Goal: Task Accomplishment & Management: Manage account settings

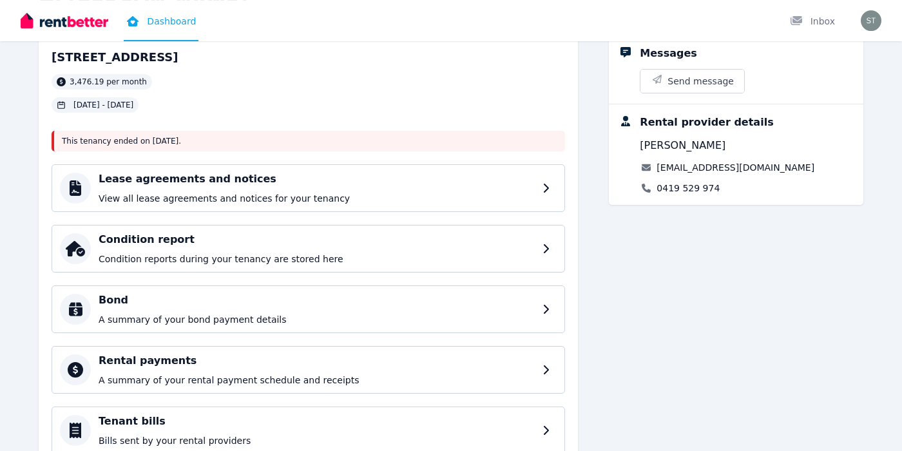
scroll to position [186, 0]
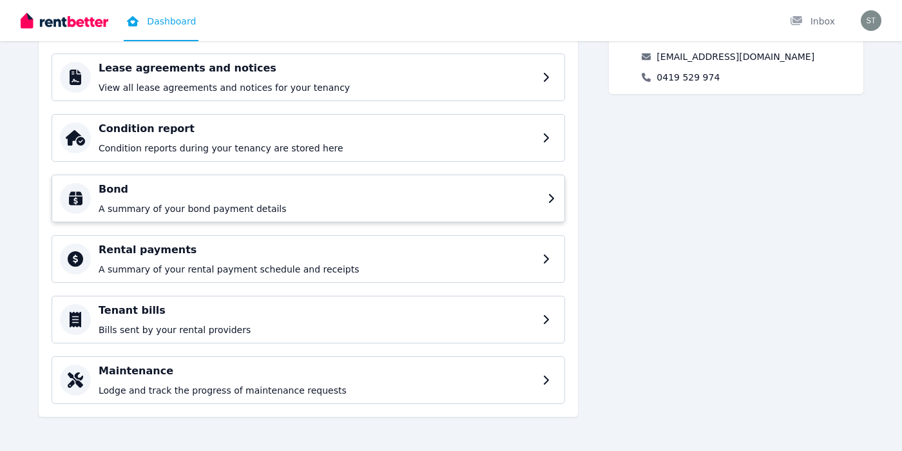
click at [302, 186] on h4 "Bond" at bounding box center [319, 189] width 441 height 15
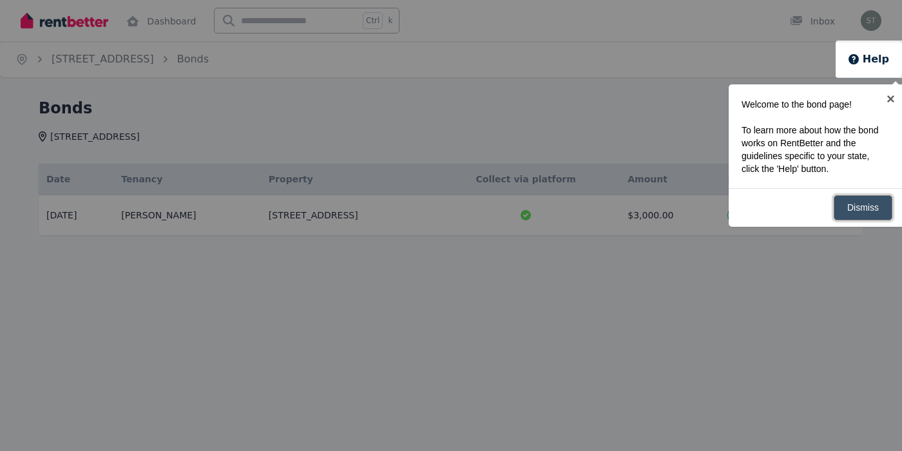
click at [861, 213] on link "Dismiss" at bounding box center [863, 207] width 59 height 25
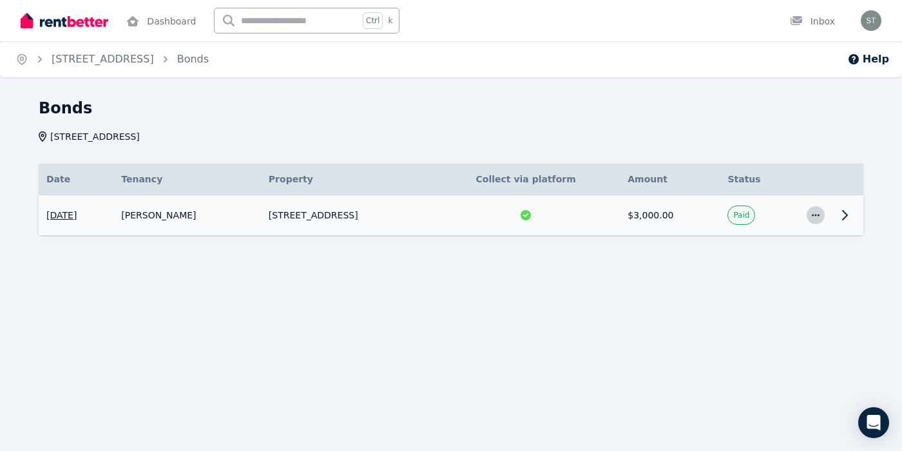
click at [819, 218] on icon "button" at bounding box center [816, 215] width 10 height 9
click at [843, 220] on icon at bounding box center [845, 215] width 5 height 9
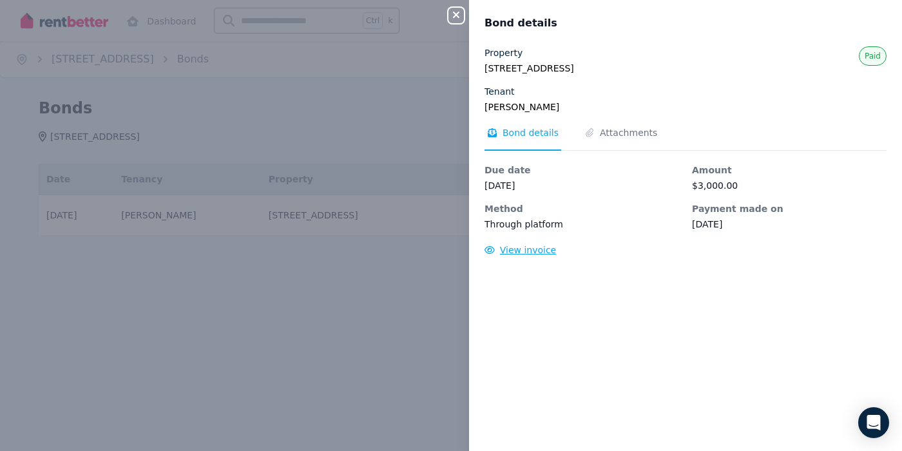
click at [524, 252] on span "View invoice" at bounding box center [528, 250] width 57 height 10
click at [614, 137] on span "Attachments" at bounding box center [628, 132] width 57 height 13
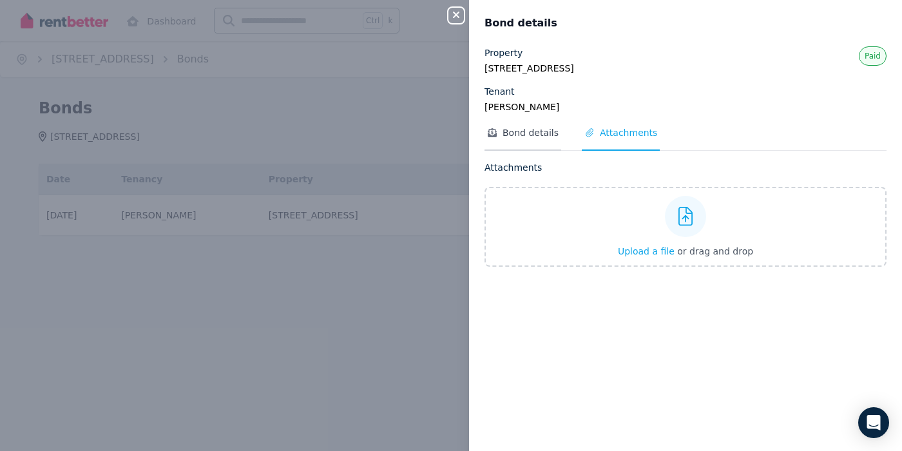
click at [520, 134] on span "Bond details" at bounding box center [531, 132] width 56 height 13
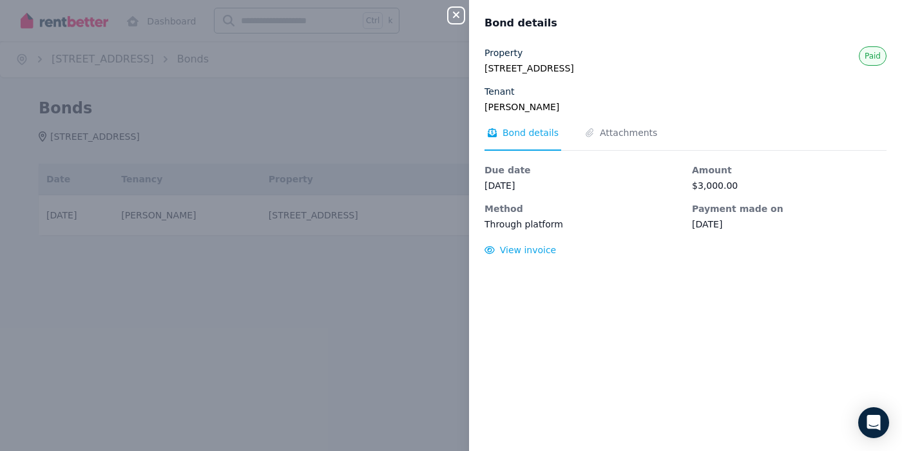
click at [255, 287] on div "Close panel Bond details Property [STREET_ADDRESS] Tenant [PERSON_NAME] Paid Bo…" at bounding box center [451, 225] width 902 height 451
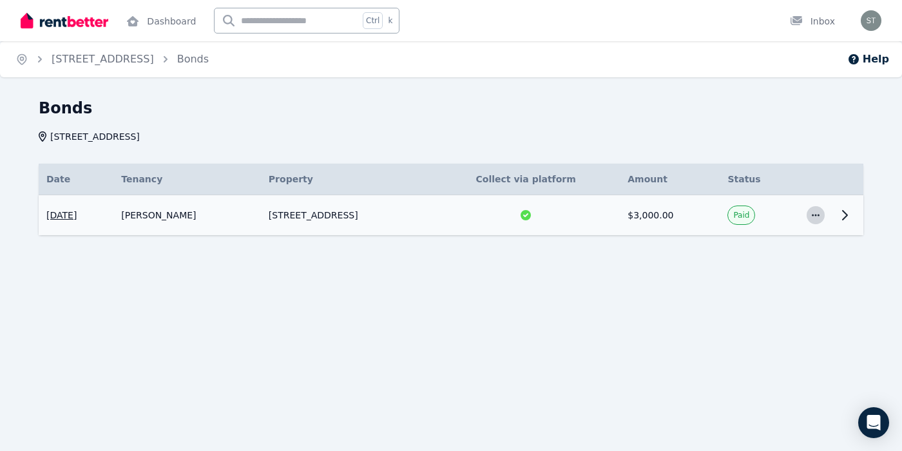
click at [816, 216] on icon "button" at bounding box center [816, 215] width 10 height 9
click at [846, 216] on icon at bounding box center [845, 215] width 5 height 9
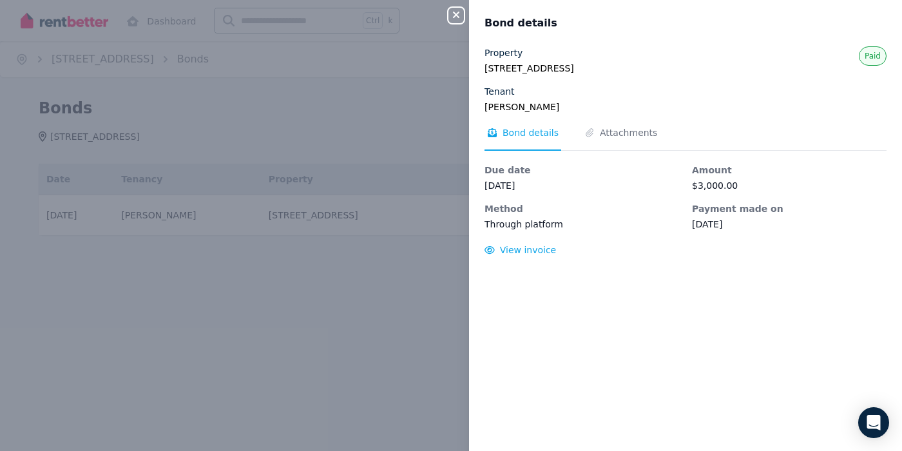
click at [458, 19] on icon "button" at bounding box center [455, 15] width 15 height 10
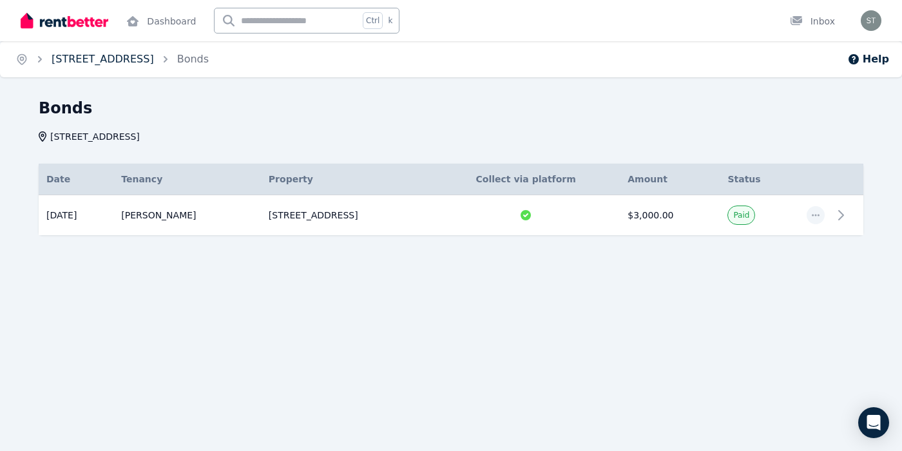
click at [153, 59] on link "[STREET_ADDRESS]" at bounding box center [103, 59] width 102 height 12
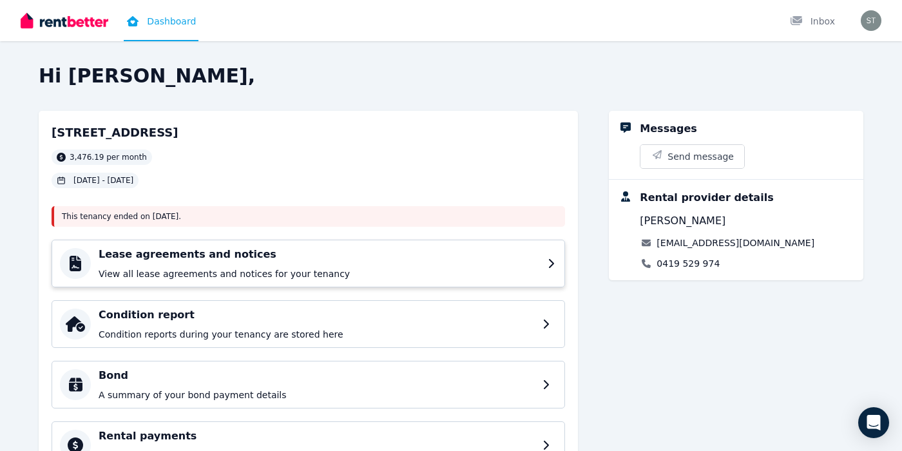
click at [232, 265] on div "Lease agreements and notices View all lease agreements and notices for your ten…" at bounding box center [319, 264] width 441 height 34
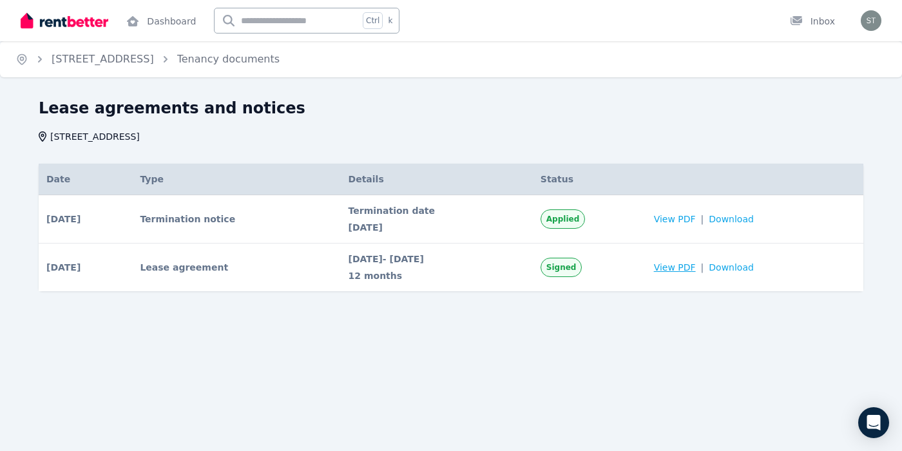
click at [696, 270] on span "View PDF" at bounding box center [675, 267] width 42 height 13
click at [696, 222] on span "View PDF" at bounding box center [675, 219] width 42 height 13
click at [148, 61] on link "[STREET_ADDRESS]" at bounding box center [103, 59] width 102 height 12
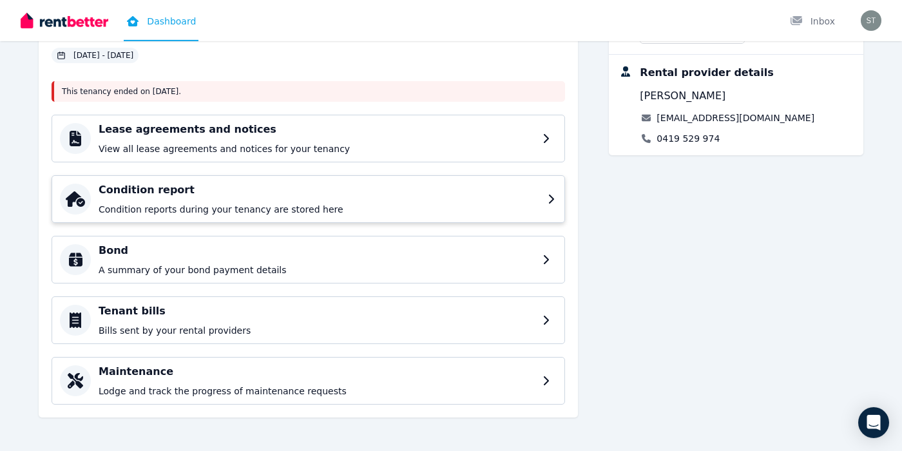
scroll to position [126, 0]
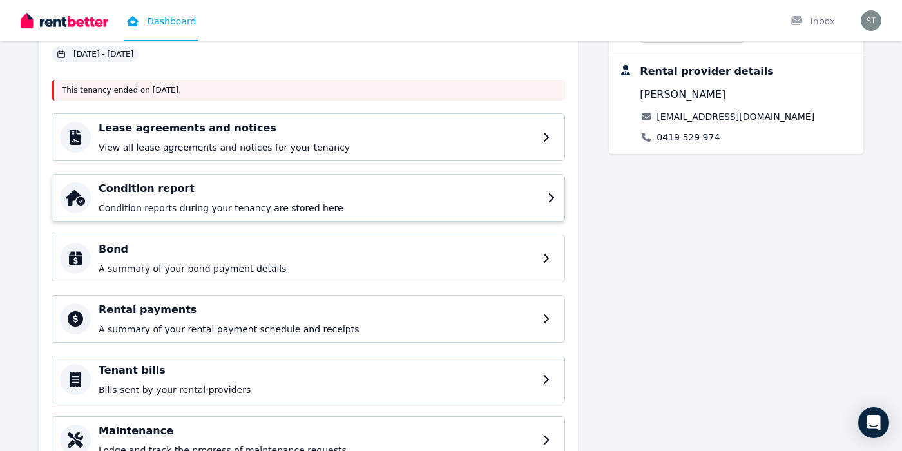
click at [550, 198] on icon at bounding box center [552, 198] width 9 height 10
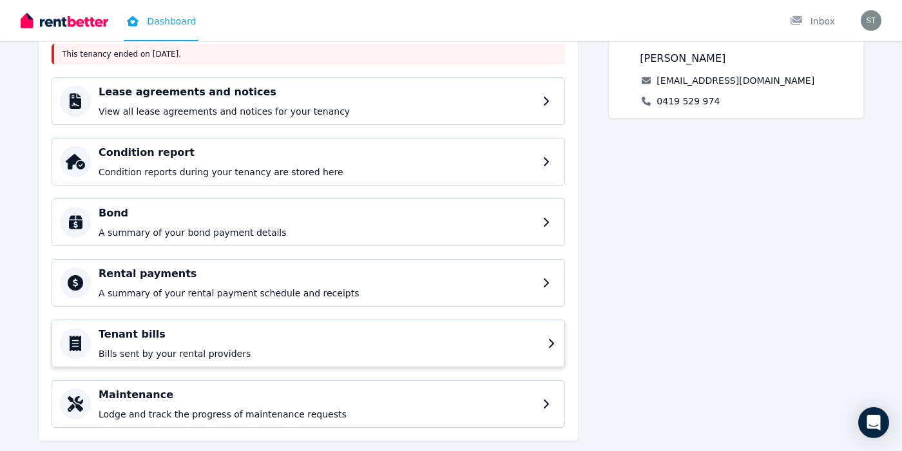
scroll to position [186, 0]
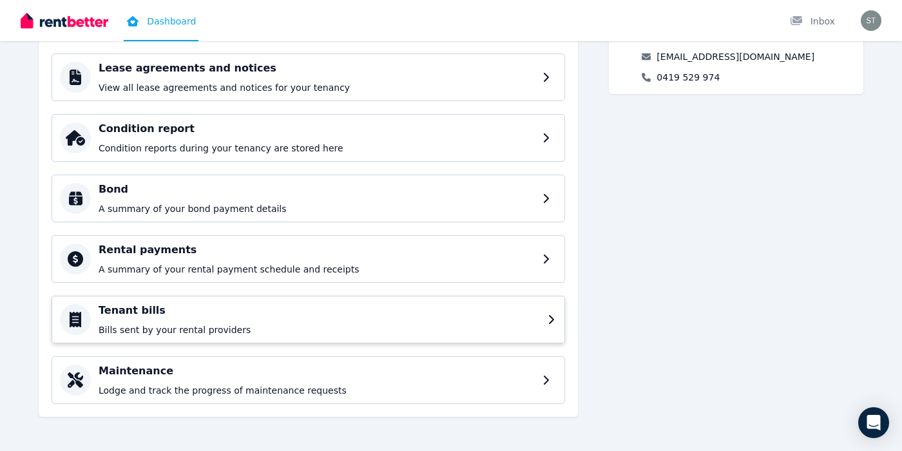
click at [549, 322] on icon at bounding box center [552, 319] width 9 height 10
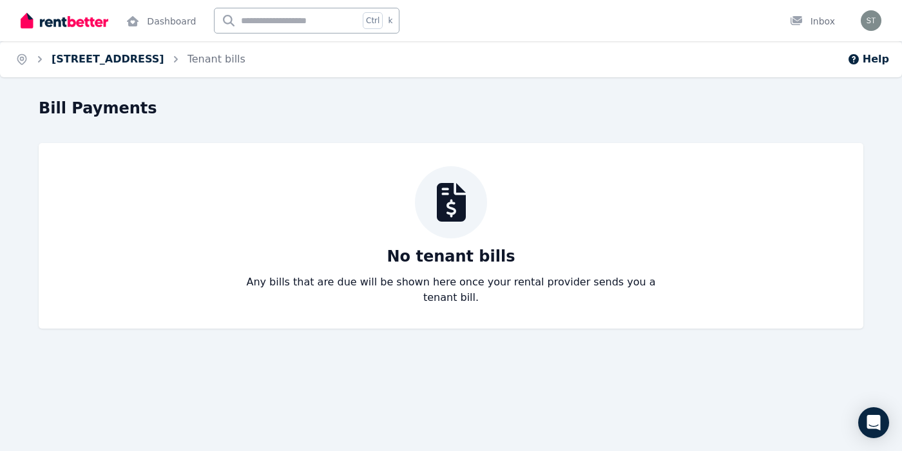
click at [66, 62] on link "[STREET_ADDRESS]" at bounding box center [108, 59] width 113 height 12
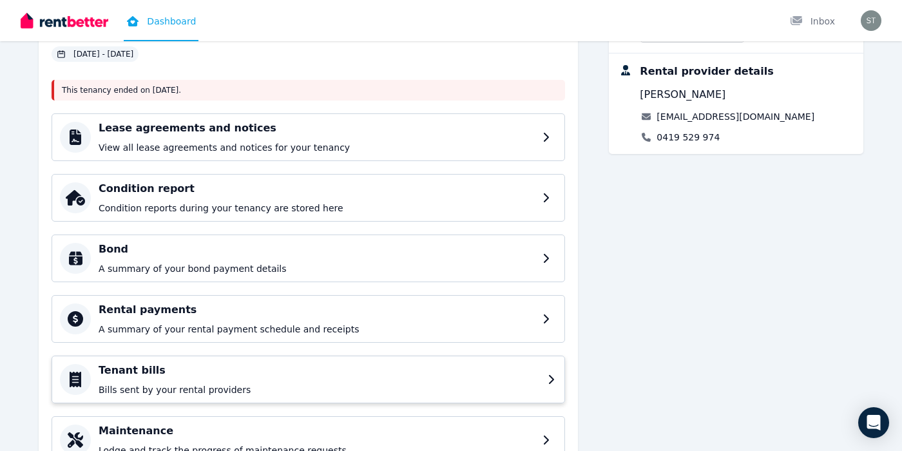
scroll to position [186, 0]
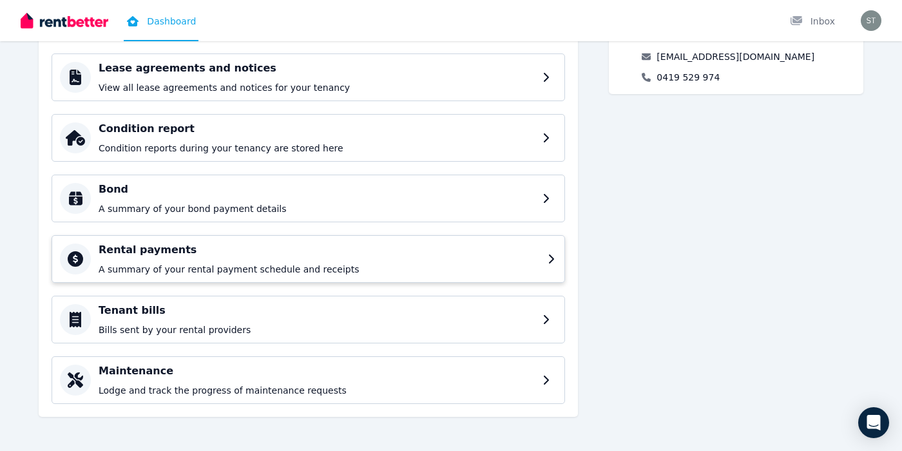
click at [423, 263] on p "A summary of your rental payment schedule and receipts" at bounding box center [319, 269] width 441 height 13
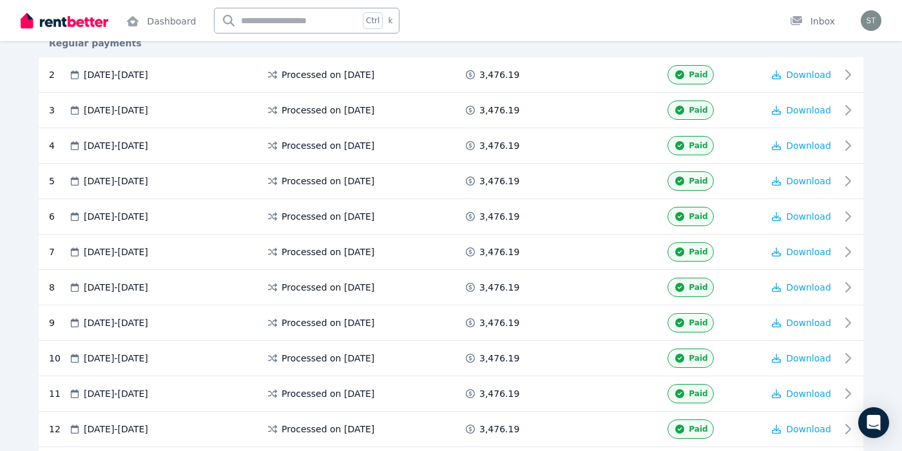
scroll to position [832, 0]
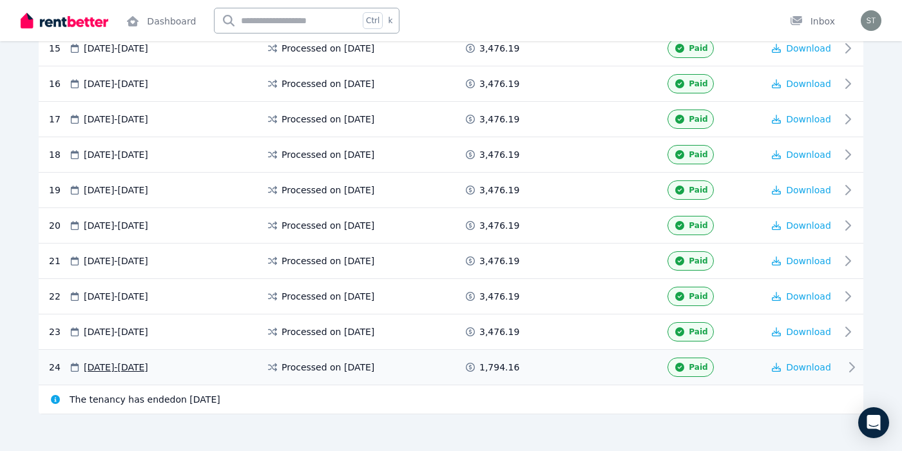
click at [351, 361] on span "Processed on [DATE]" at bounding box center [328, 367] width 93 height 13
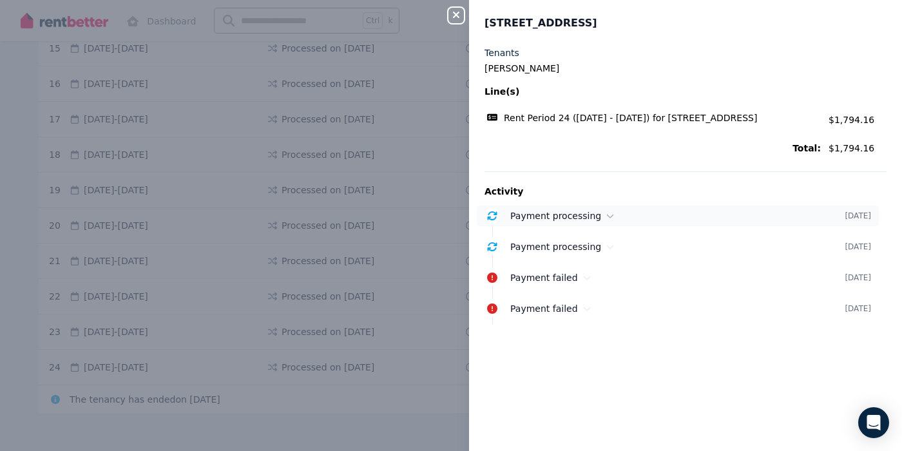
click at [572, 217] on span "Payment processing" at bounding box center [555, 216] width 91 height 10
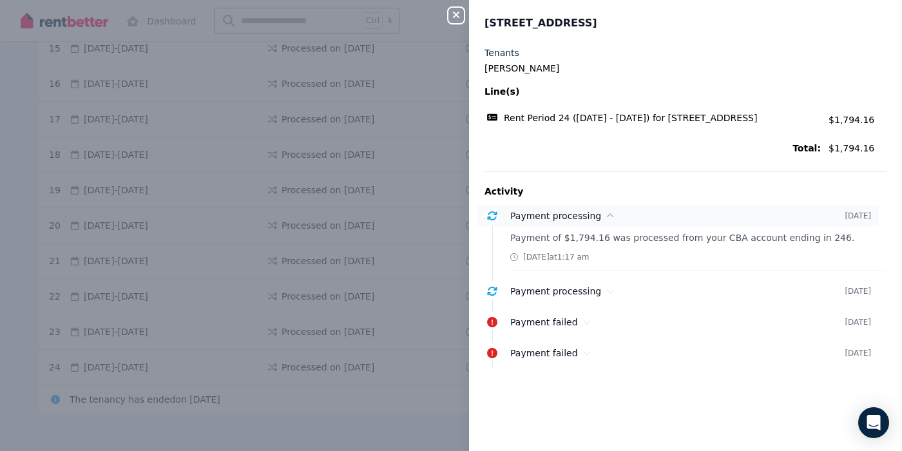
click at [575, 218] on span "Payment processing" at bounding box center [555, 216] width 91 height 10
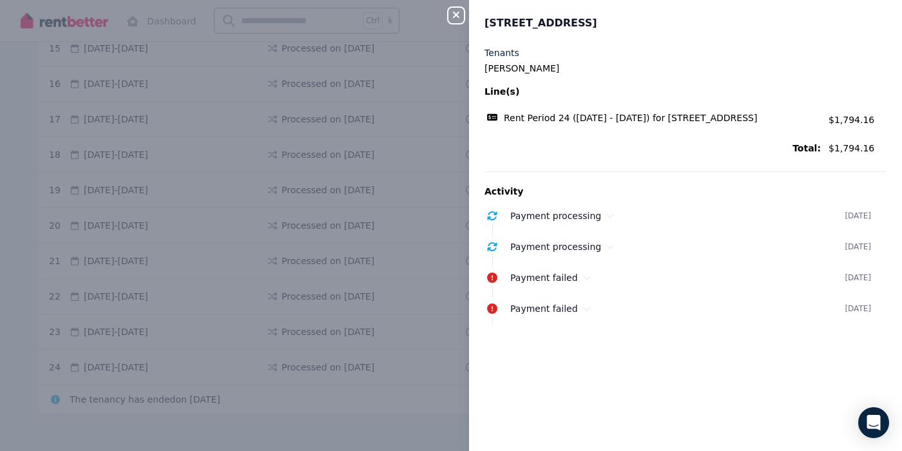
click at [460, 17] on icon "button" at bounding box center [455, 15] width 15 height 10
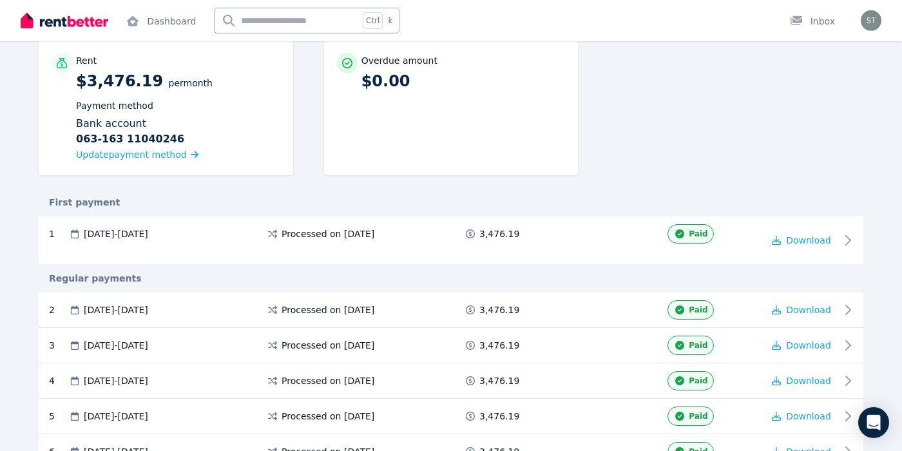
scroll to position [209, 0]
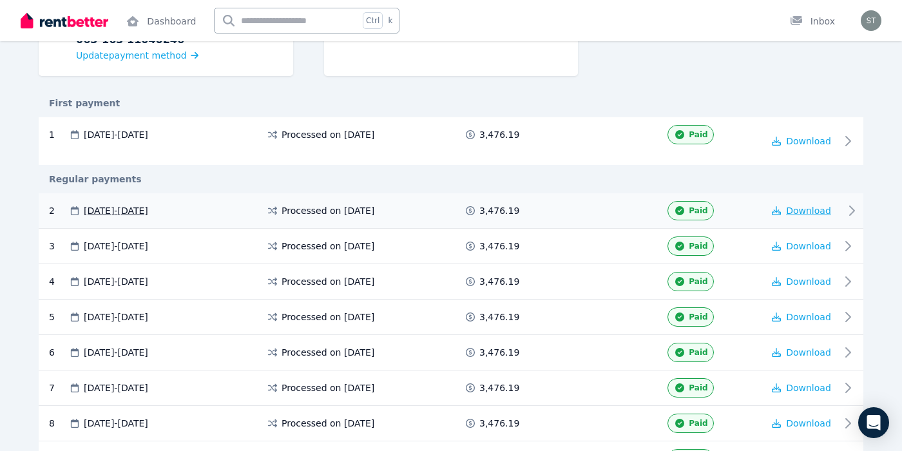
click at [805, 215] on span "Download" at bounding box center [808, 211] width 45 height 10
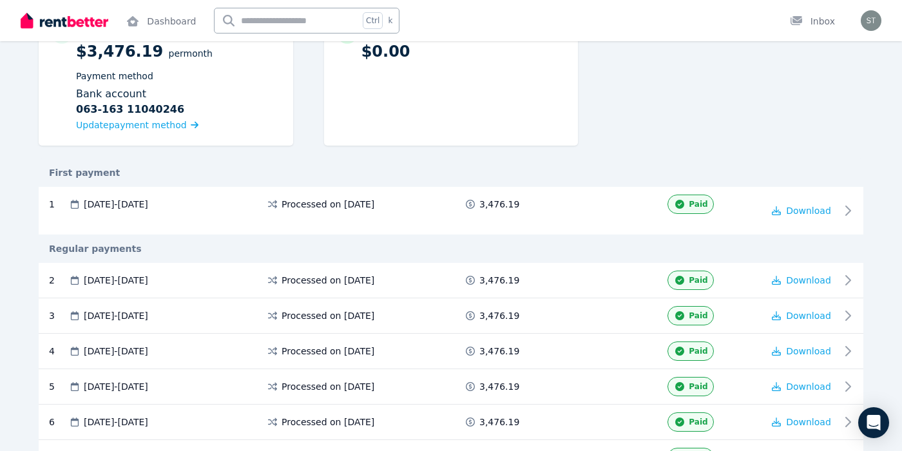
scroll to position [0, 0]
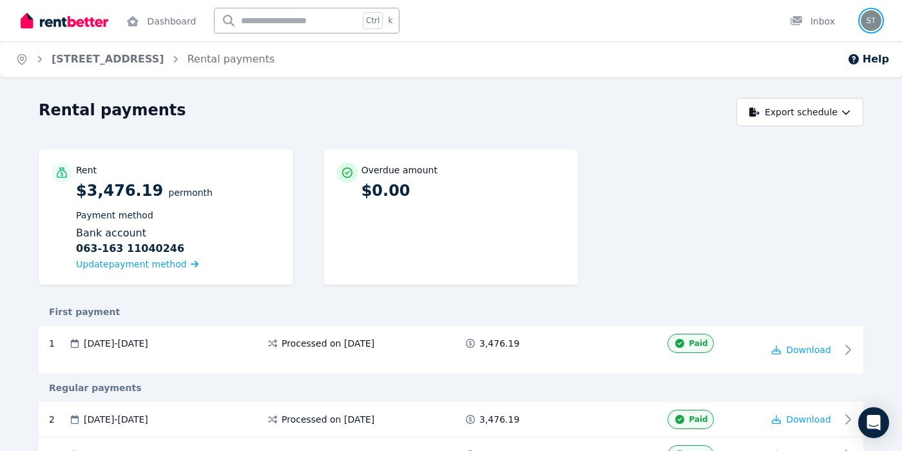
click at [873, 21] on img "button" at bounding box center [871, 20] width 21 height 21
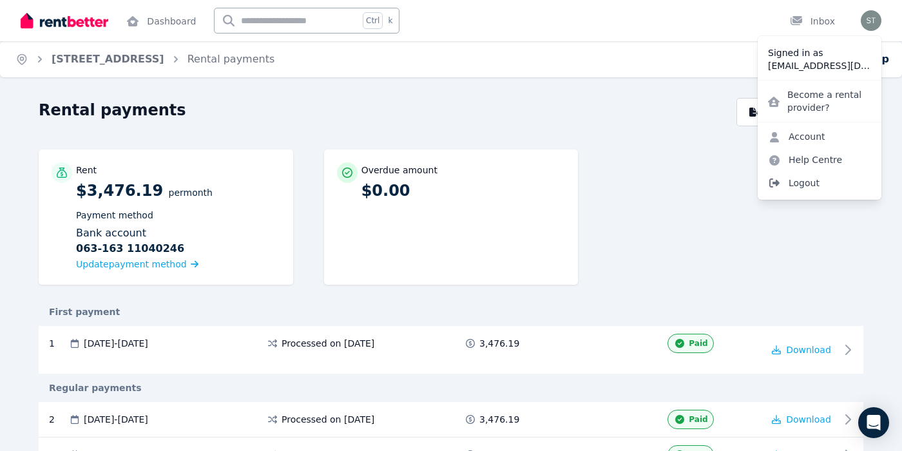
click at [800, 188] on span "Logout" at bounding box center [820, 182] width 124 height 23
